Goal: Information Seeking & Learning: Check status

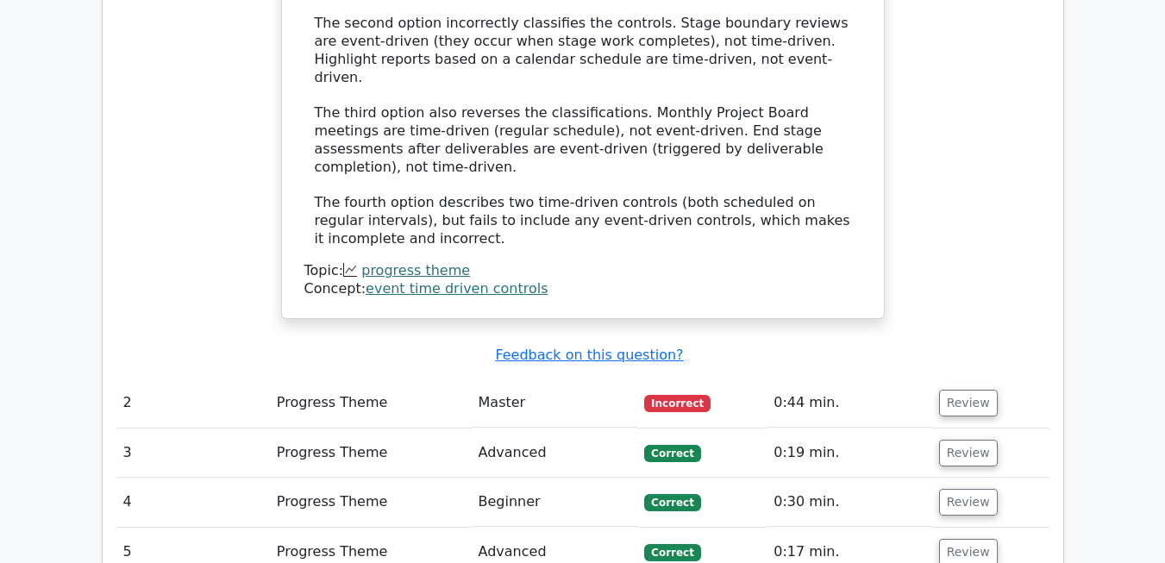
scroll to position [2116, 0]
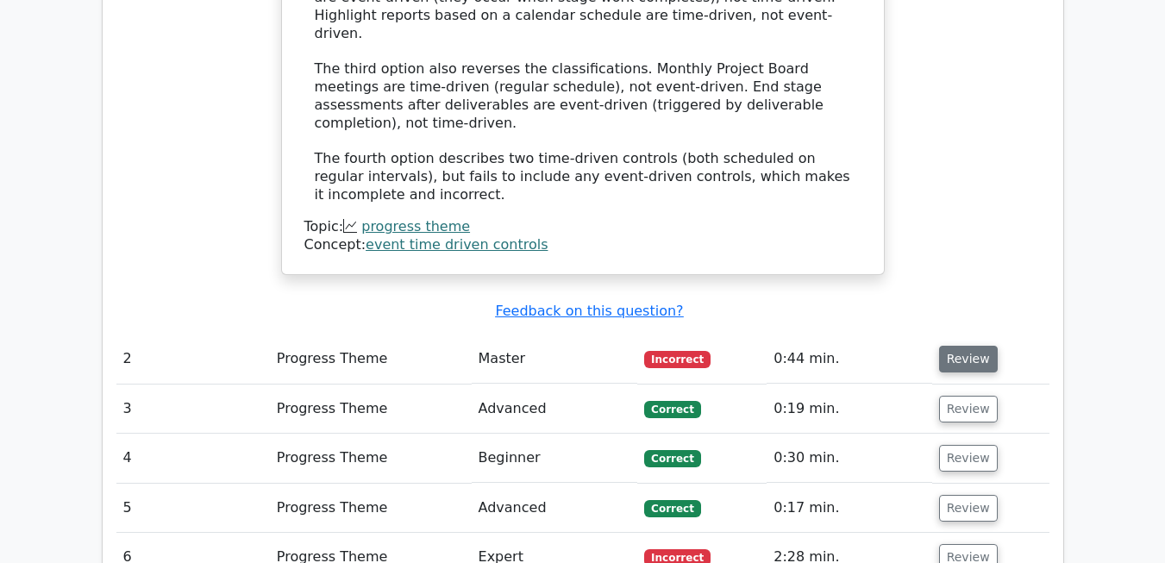
click at [955, 346] on button "Review" at bounding box center [968, 359] width 59 height 27
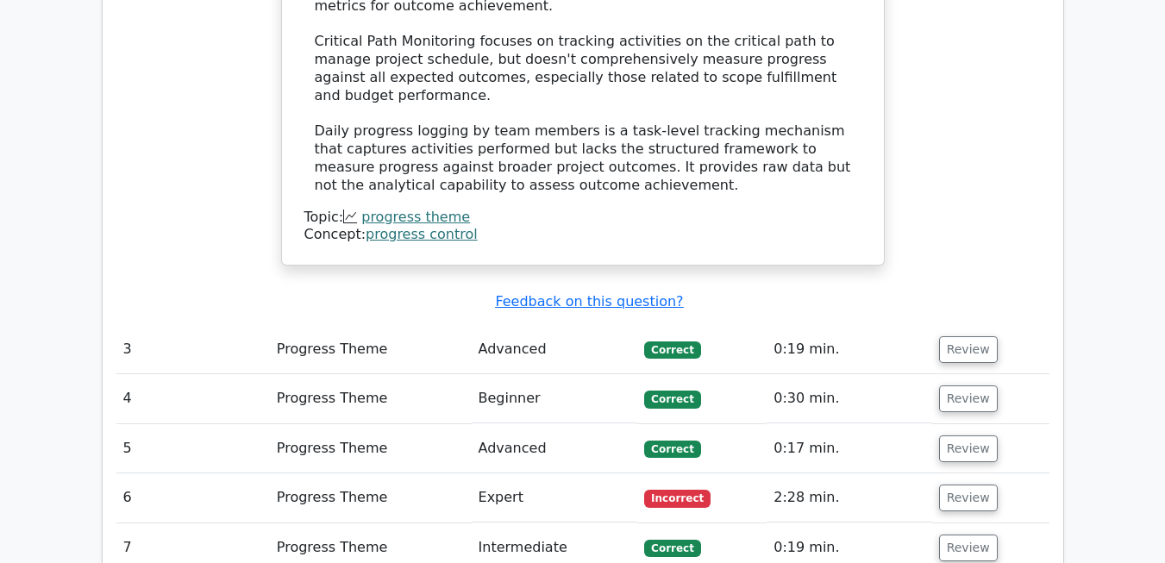
scroll to position [3058, 0]
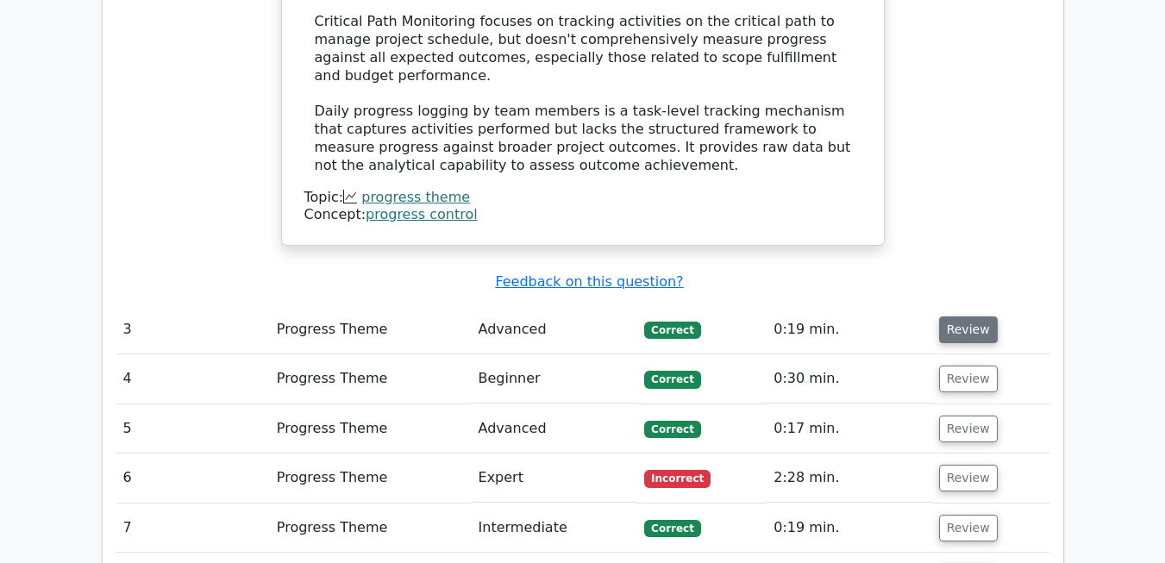
click at [959, 317] on button "Review" at bounding box center [968, 330] width 59 height 27
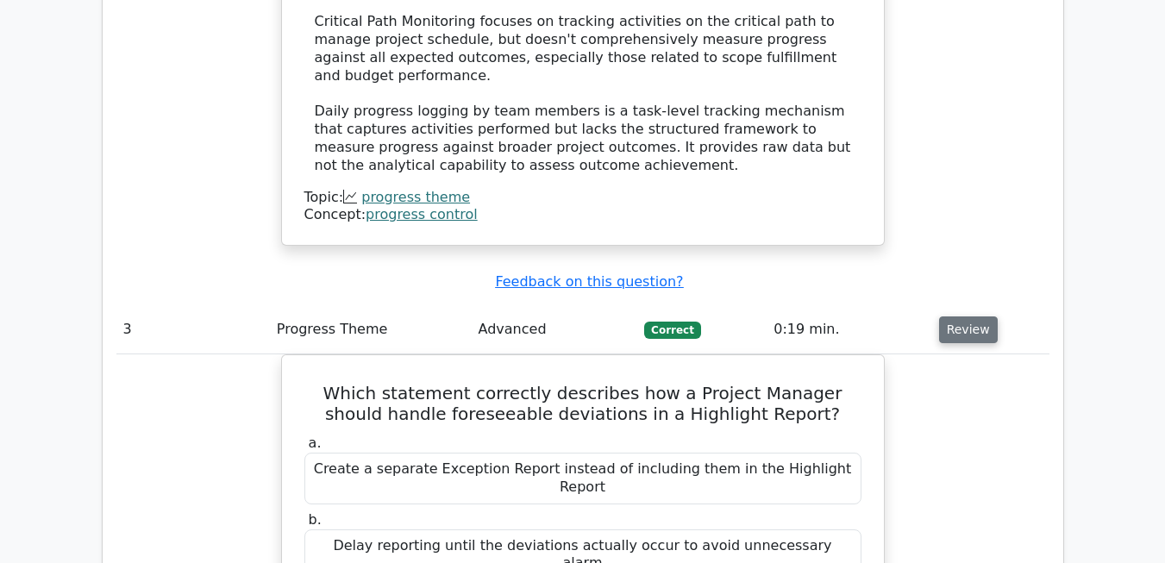
click at [968, 317] on button "Review" at bounding box center [968, 330] width 59 height 27
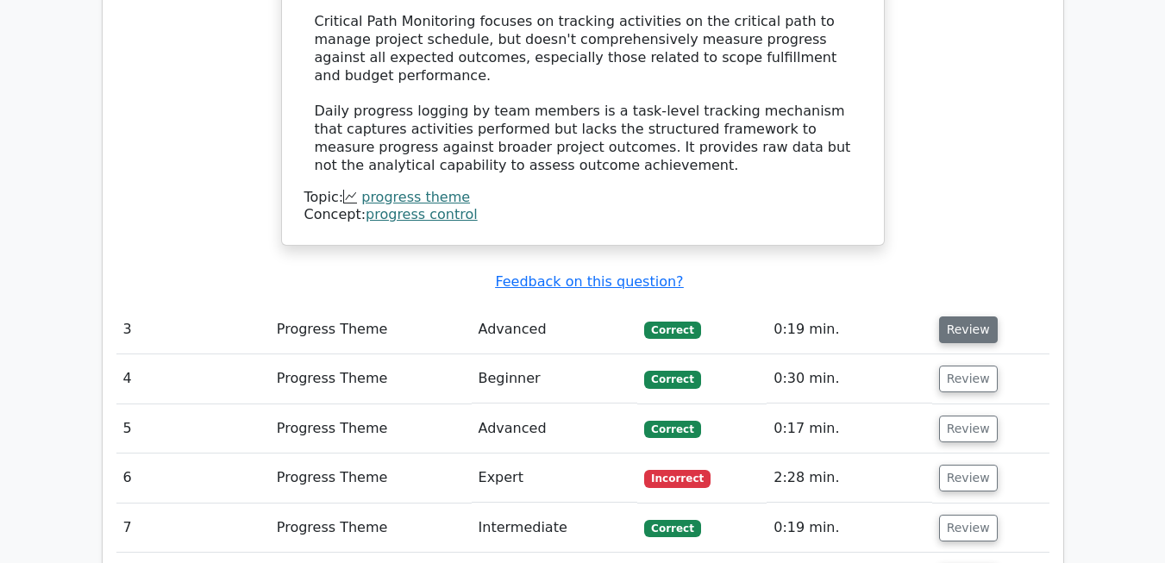
click at [968, 317] on button "Review" at bounding box center [968, 330] width 59 height 27
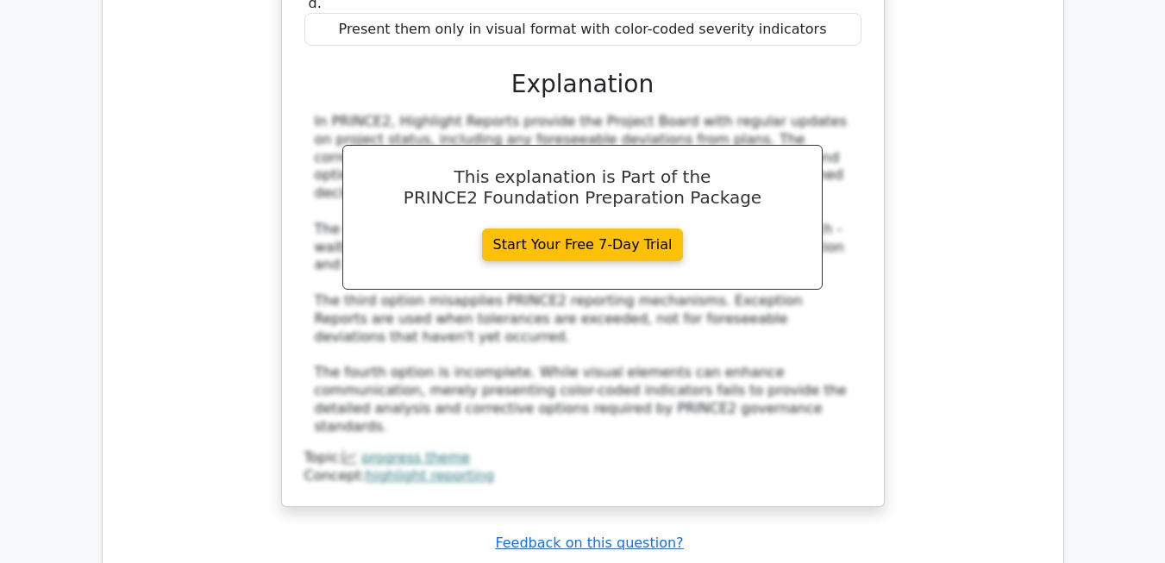
scroll to position [3732, 0]
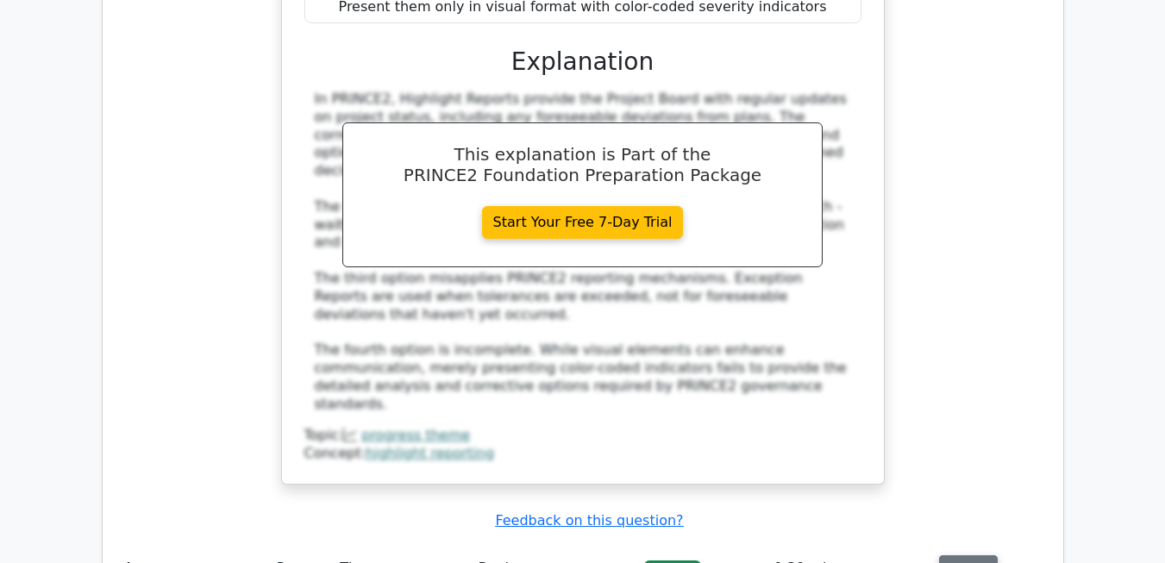
click at [957, 555] on button "Review" at bounding box center [968, 568] width 59 height 27
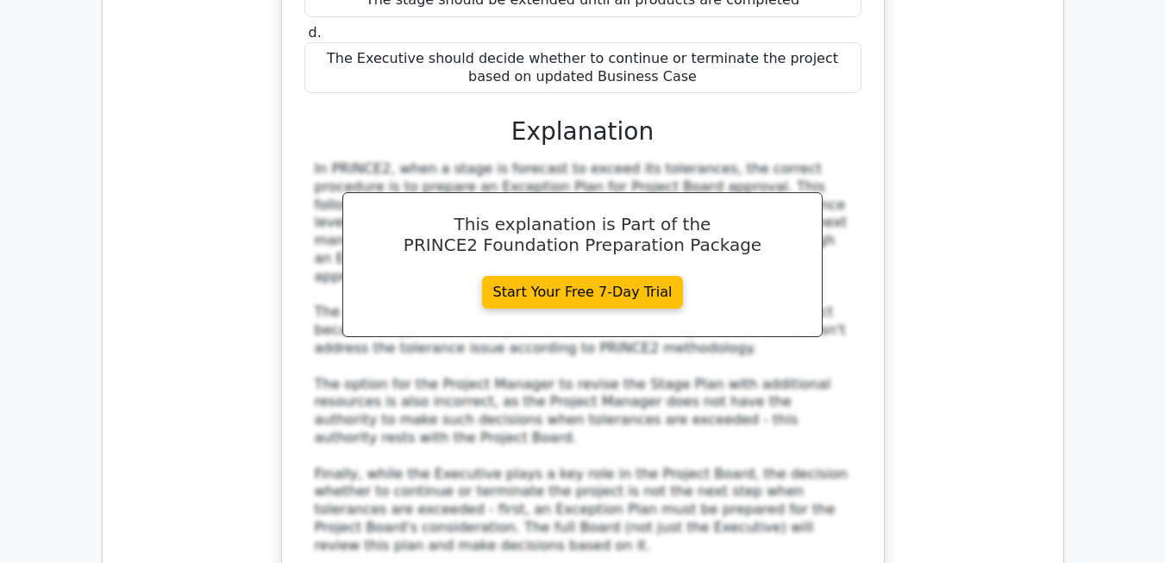
scroll to position [4592, 0]
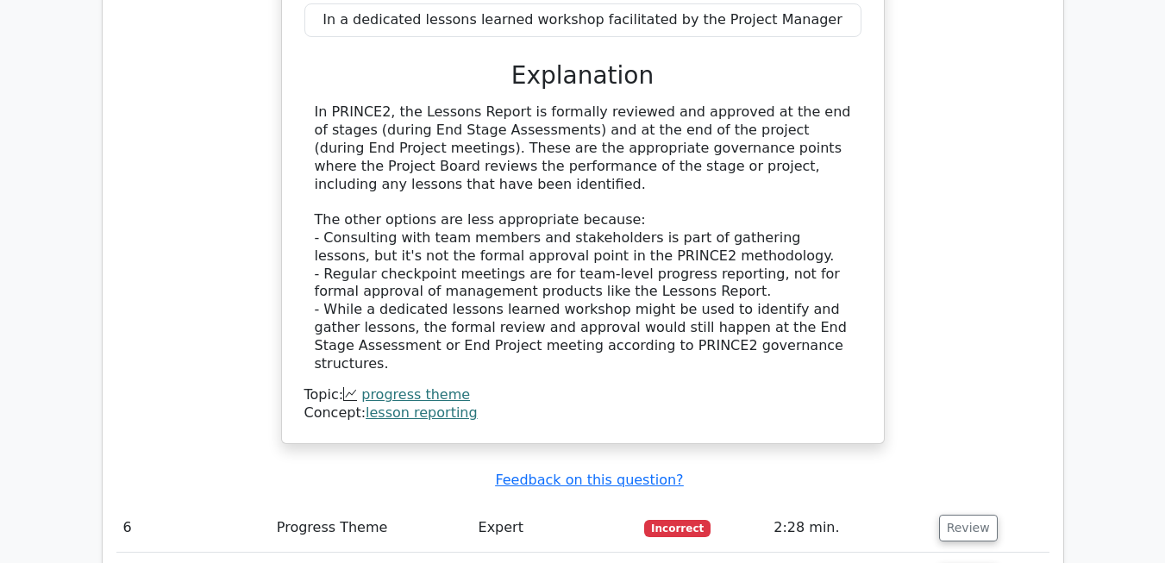
scroll to position [5576, 0]
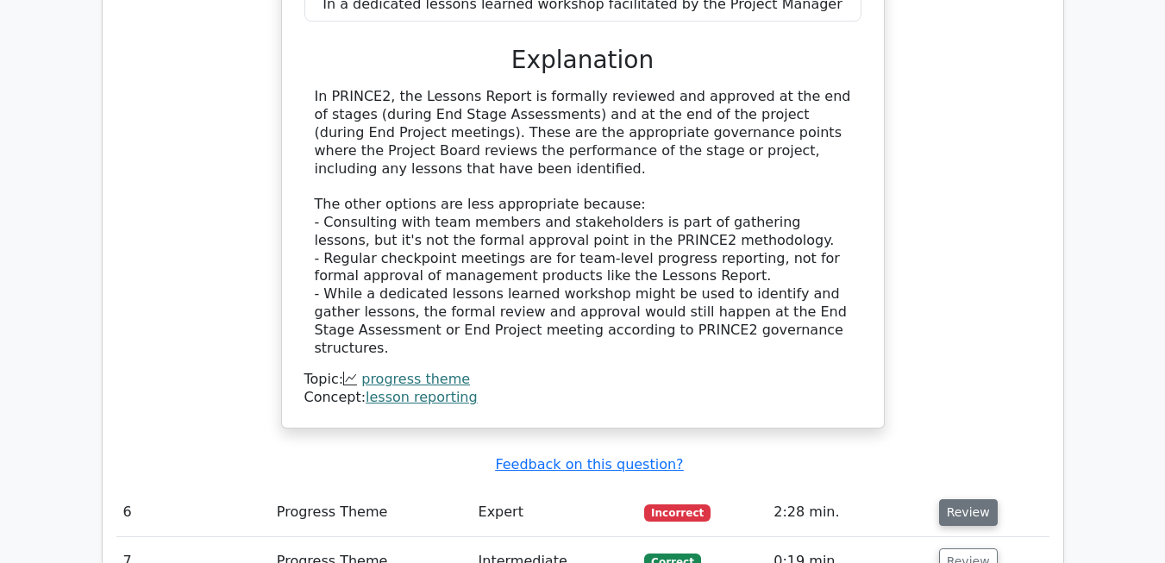
click at [950, 499] on button "Review" at bounding box center [968, 512] width 59 height 27
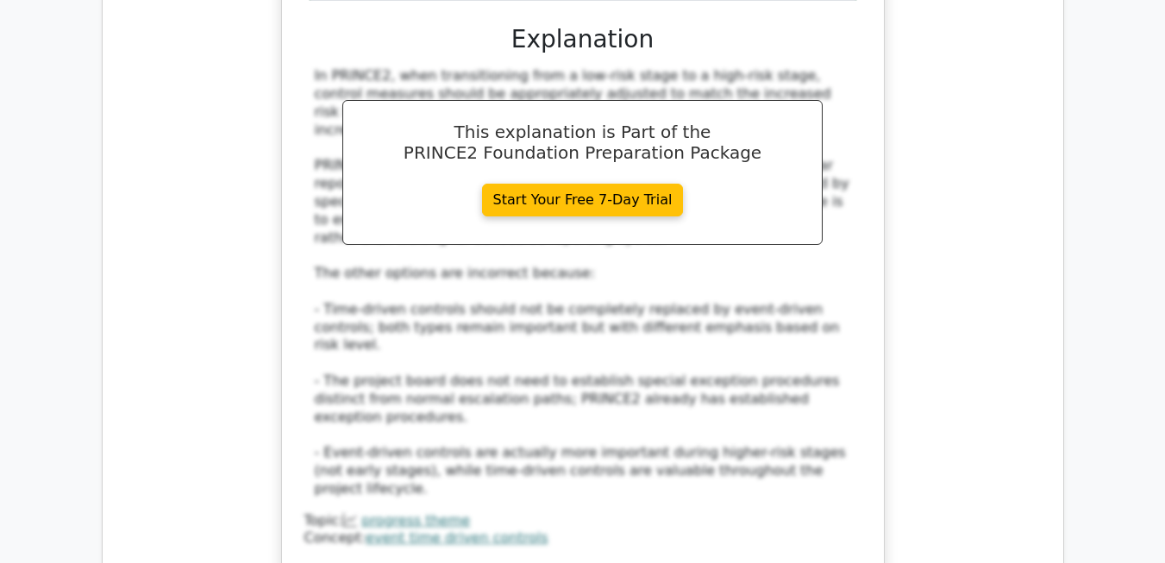
scroll to position [6557, 0]
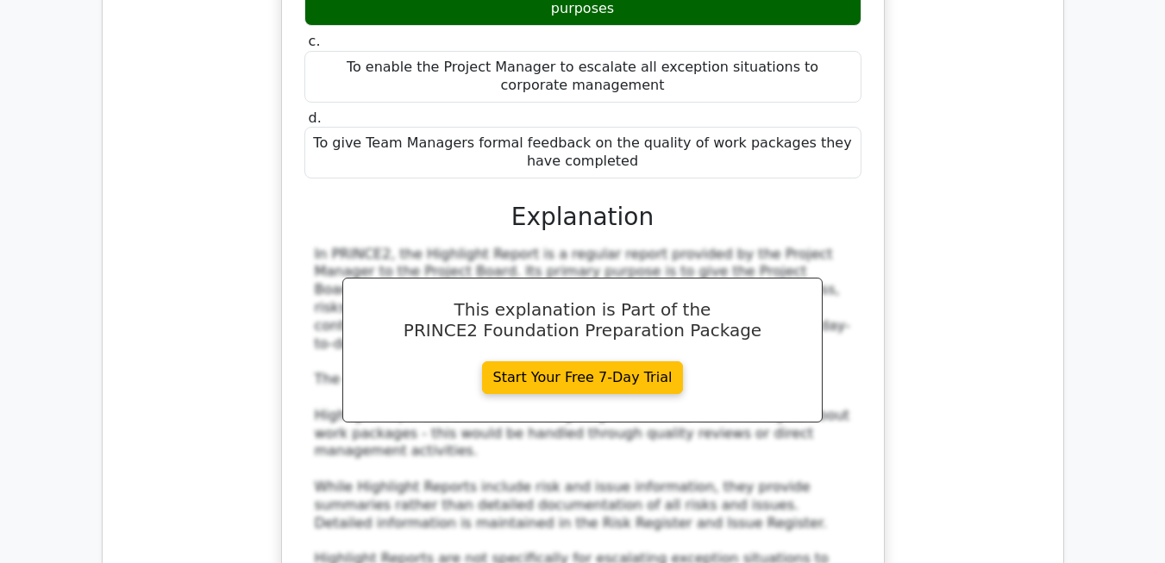
scroll to position [7388, 0]
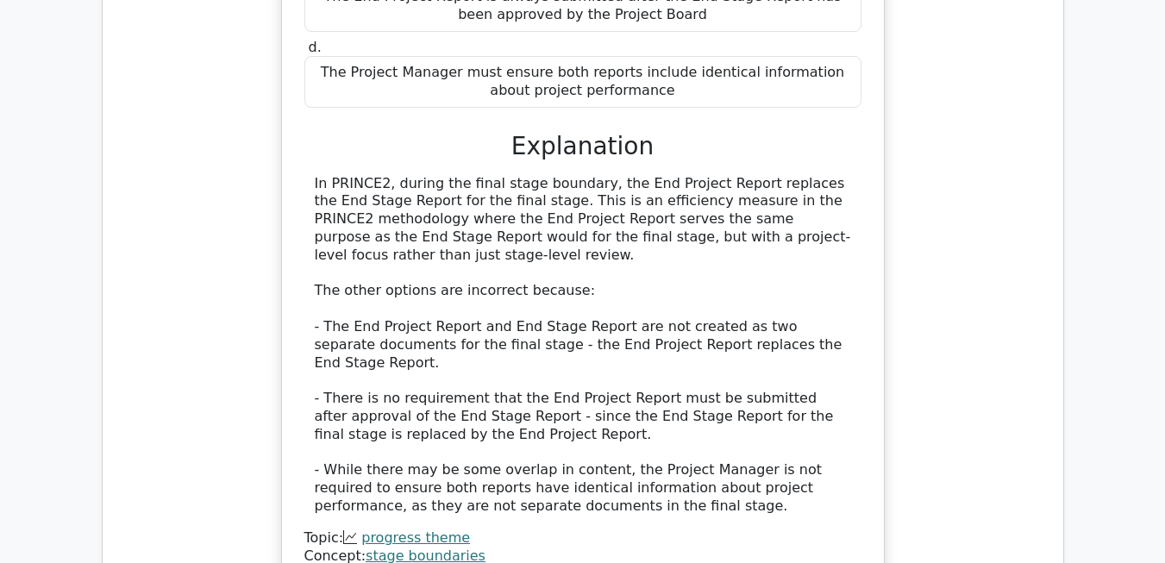
scroll to position [8466, 0]
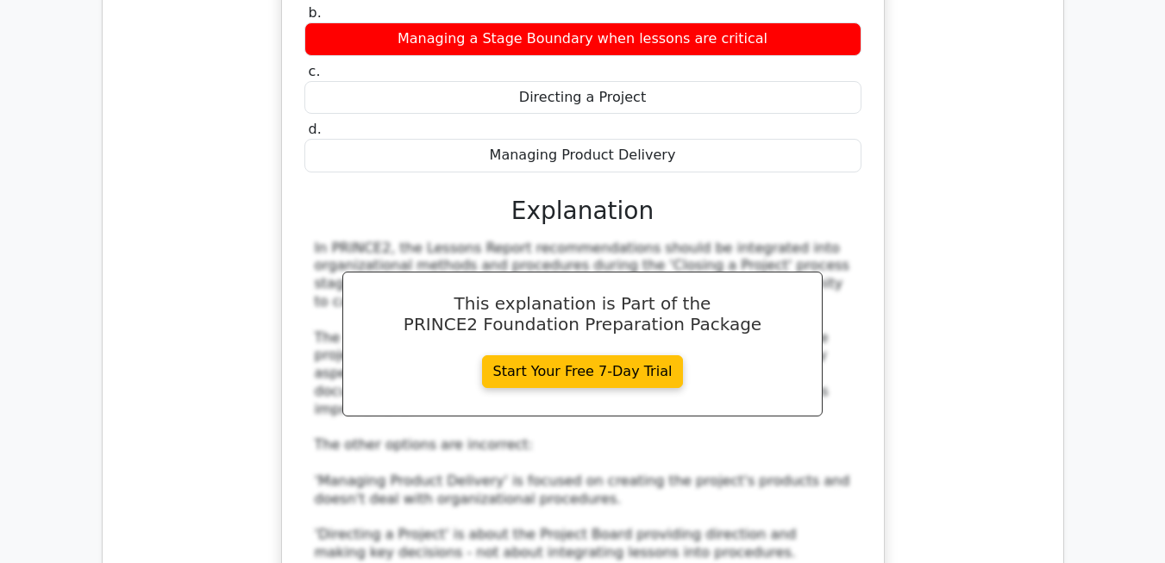
scroll to position [9318, 0]
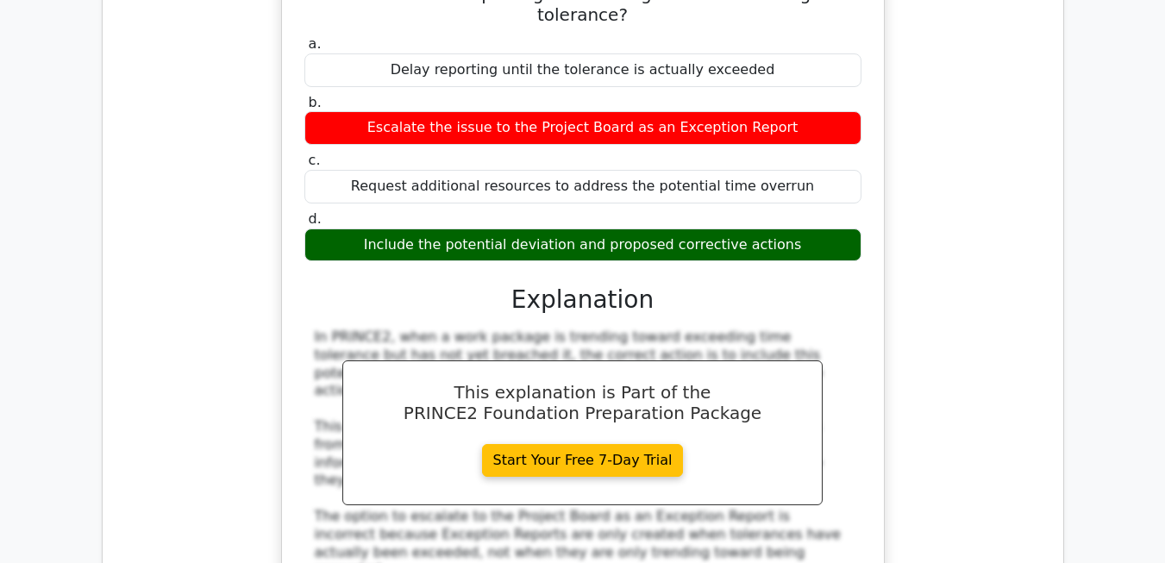
scroll to position [10199, 0]
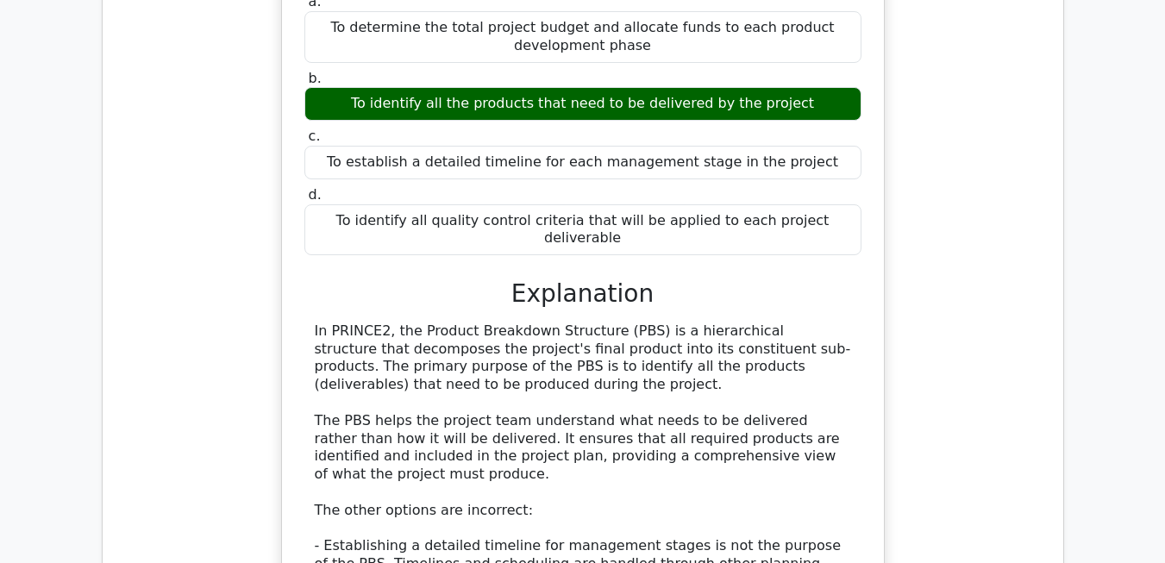
scroll to position [11234, 0]
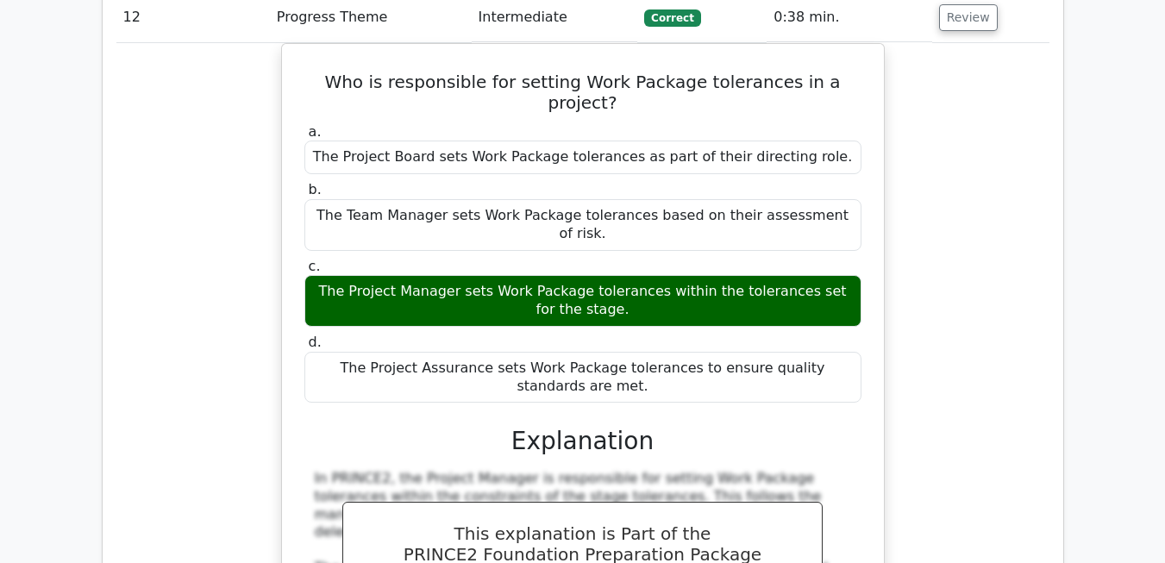
scroll to position [12165, 0]
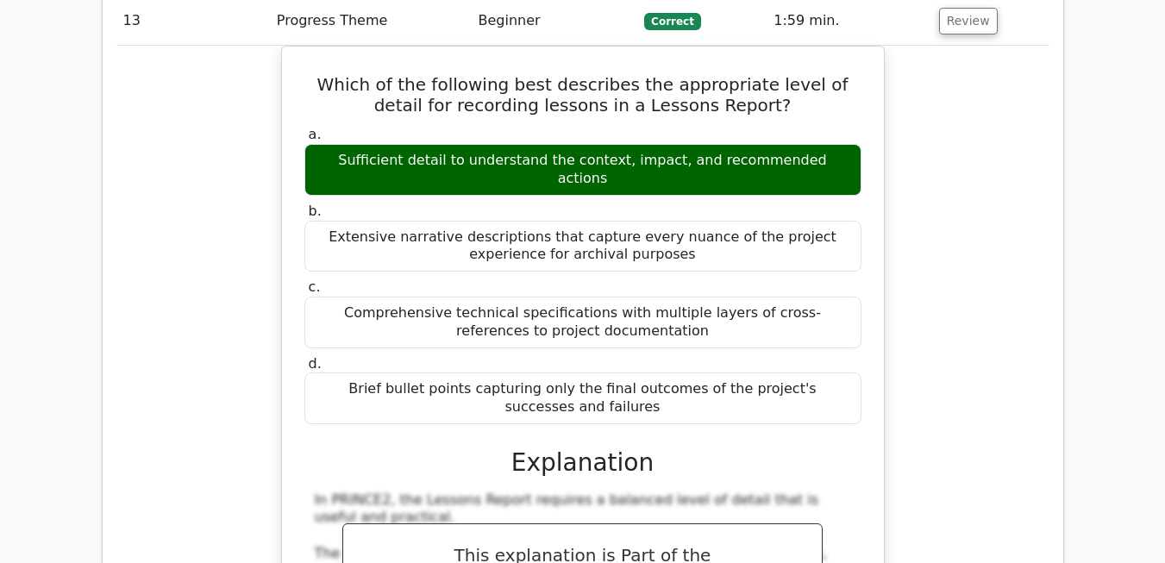
scroll to position [13108, 0]
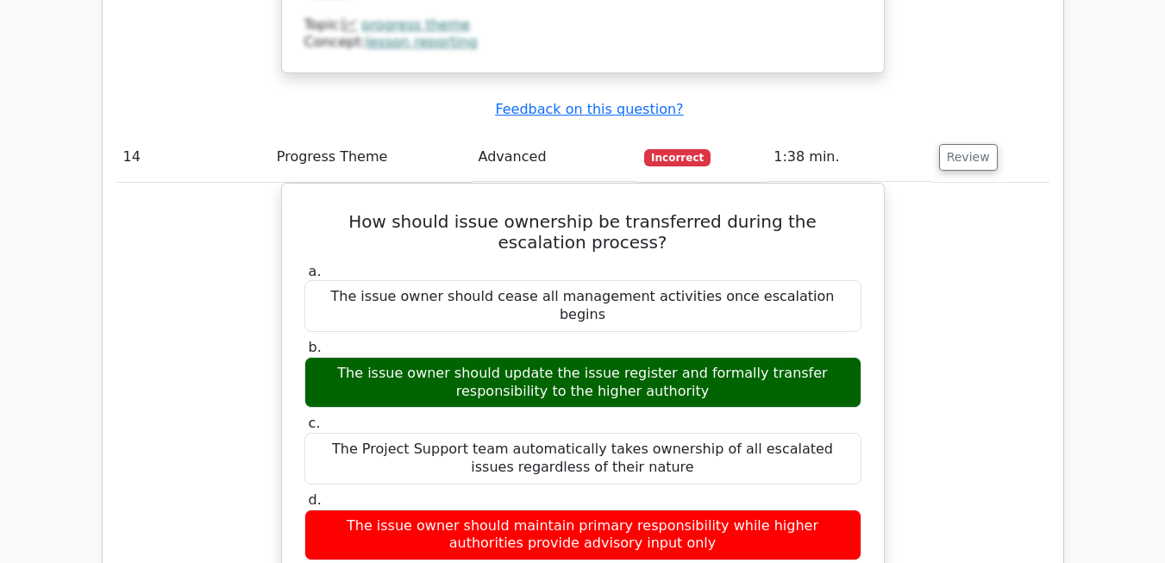
scroll to position [13936, 0]
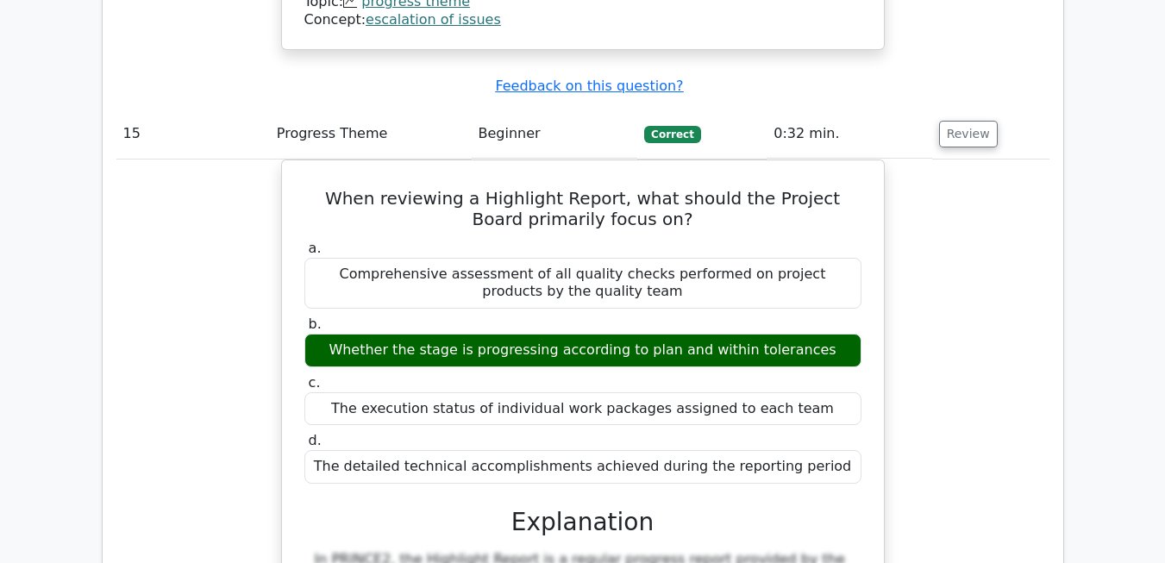
scroll to position [14971, 0]
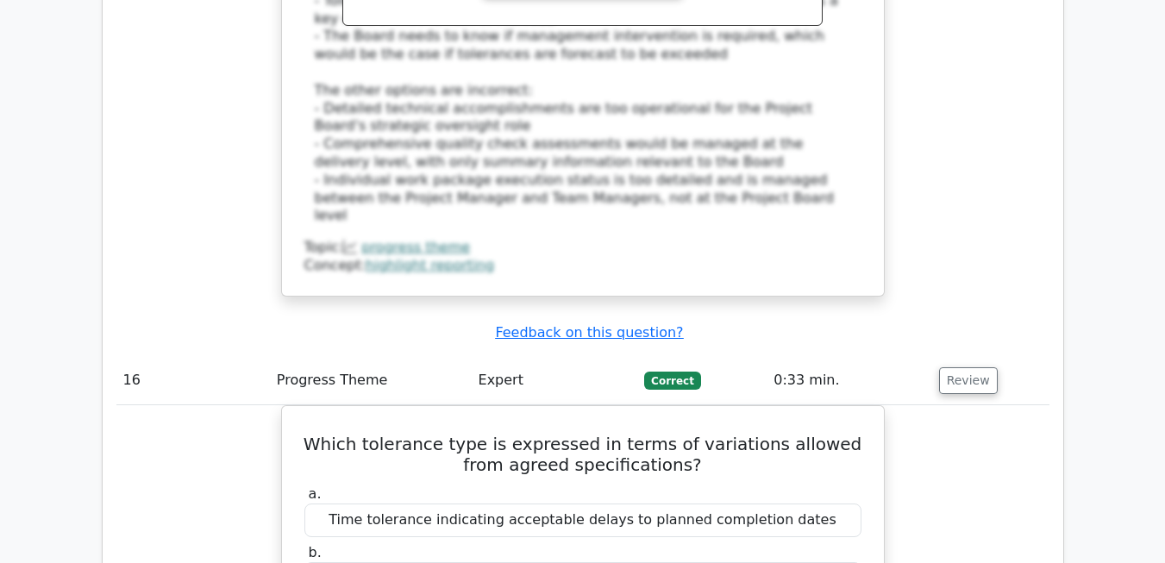
scroll to position [15694, 0]
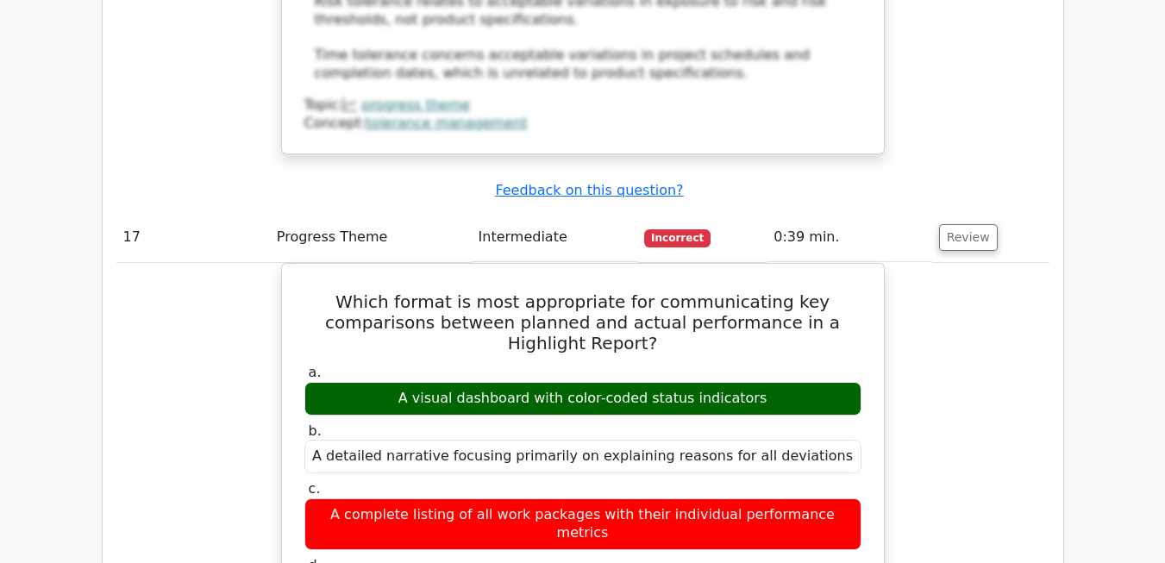
scroll to position [16626, 0]
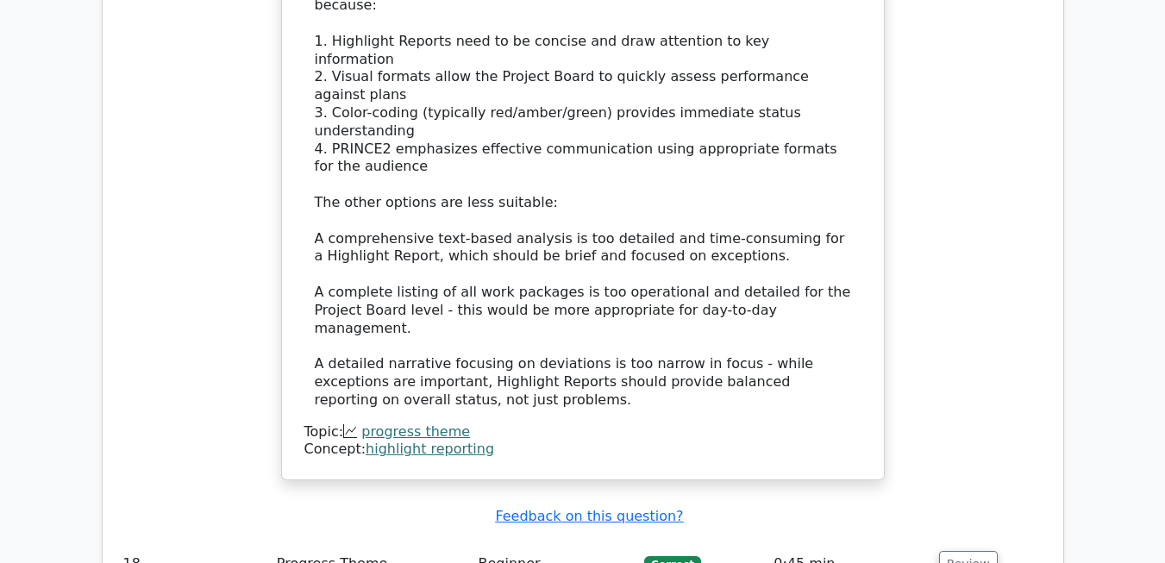
scroll to position [17395, 0]
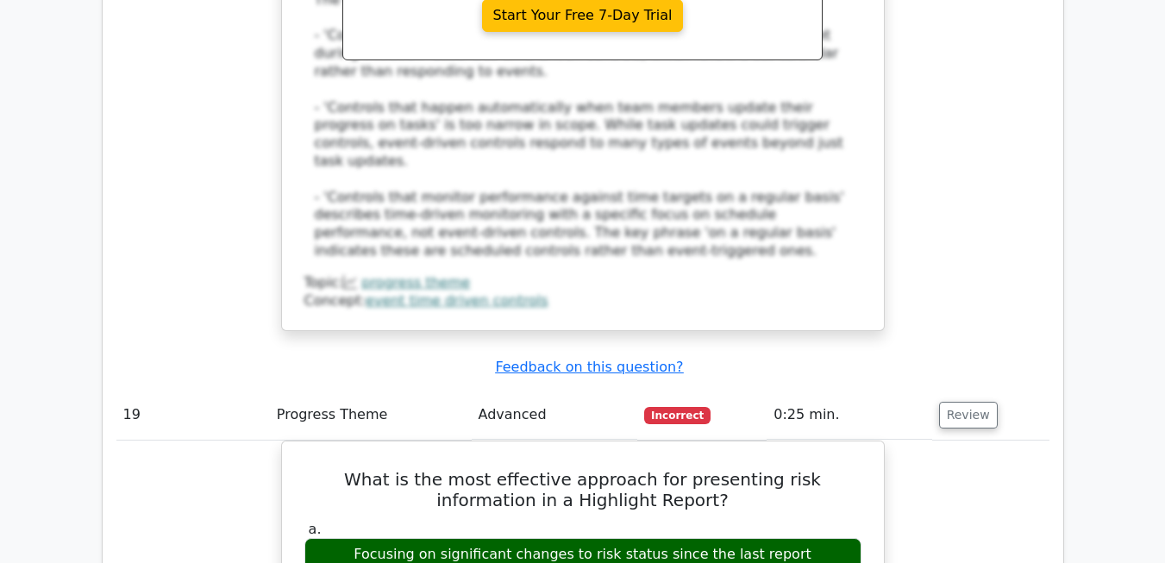
scroll to position [18510, 0]
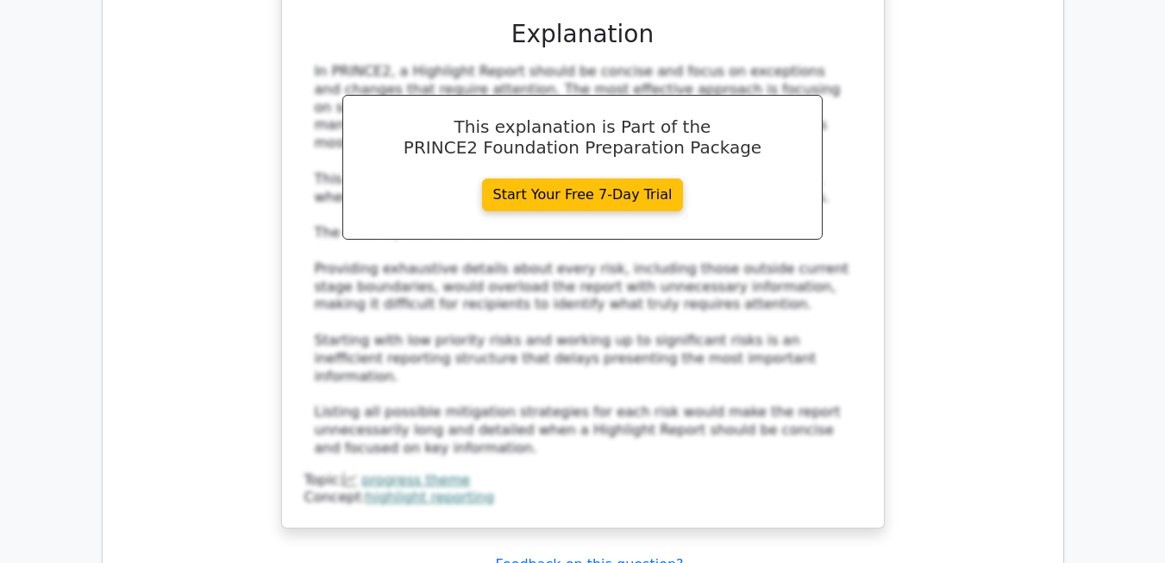
scroll to position [19327, 0]
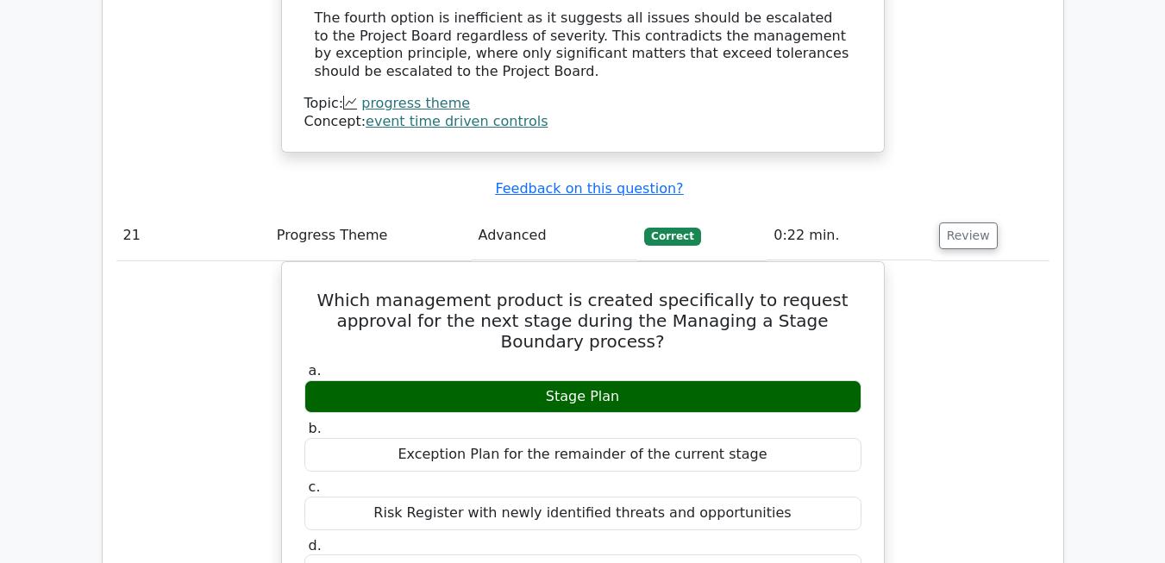
scroll to position [20730, 0]
